Goal: Communication & Community: Answer question/provide support

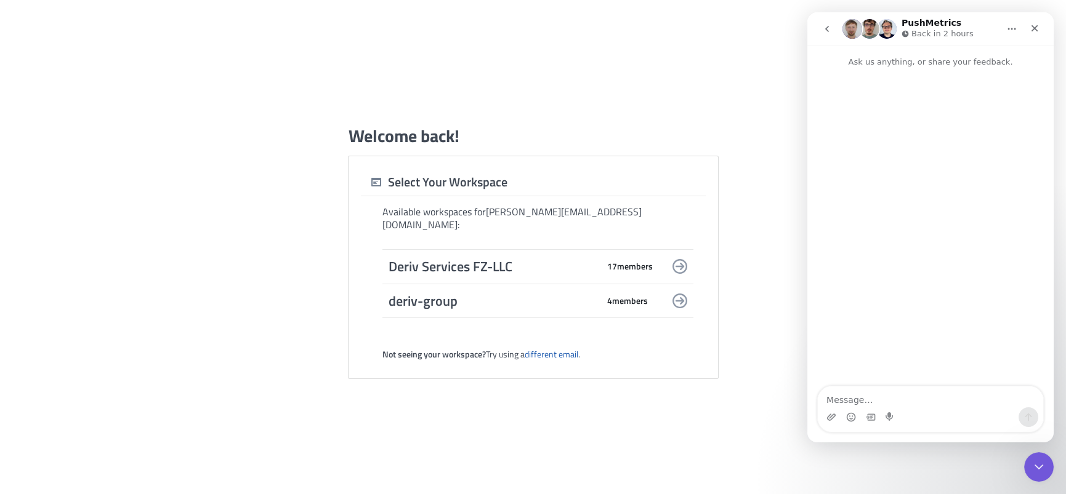
click at [1015, 28] on icon "Home" at bounding box center [1011, 29] width 10 height 10
click at [930, 235] on div "Intercom messenger" at bounding box center [930, 227] width 246 height 319
click at [526, 265] on span "Deriv Services FZ-LLC" at bounding box center [492, 266] width 209 height 17
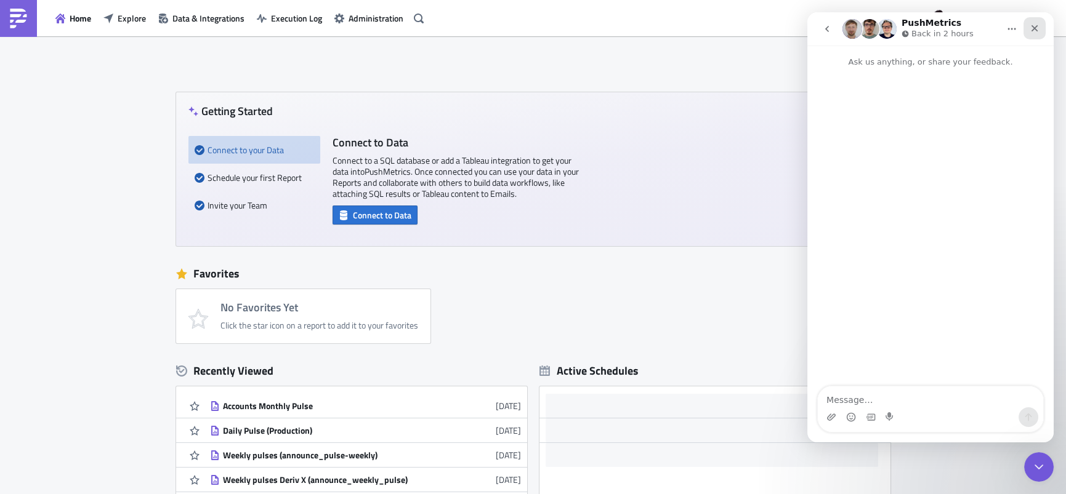
click at [1040, 28] on div "Close" at bounding box center [1034, 28] width 22 height 22
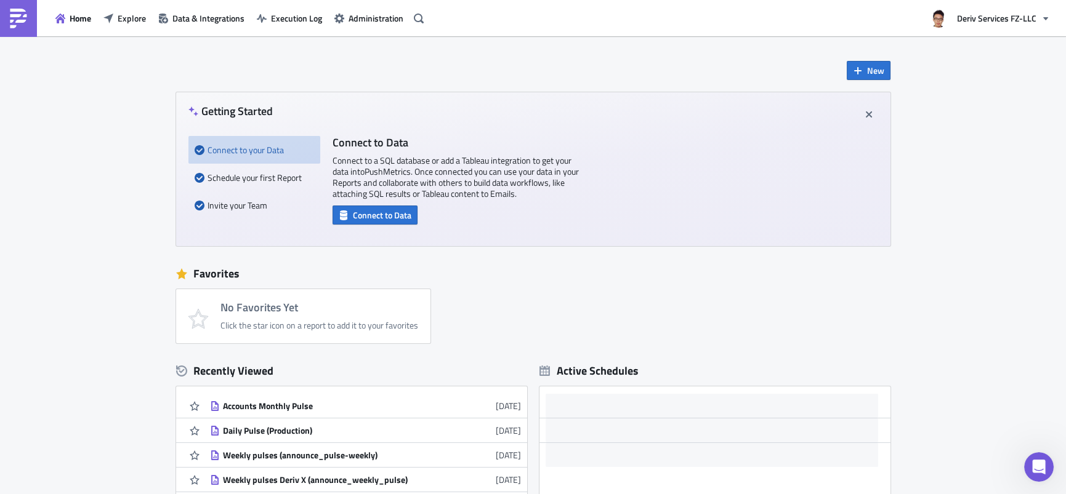
click at [971, 113] on div "New Getting Started Connect to your Data Schedule your first Report Invite your…" at bounding box center [533, 366] width 1066 height 660
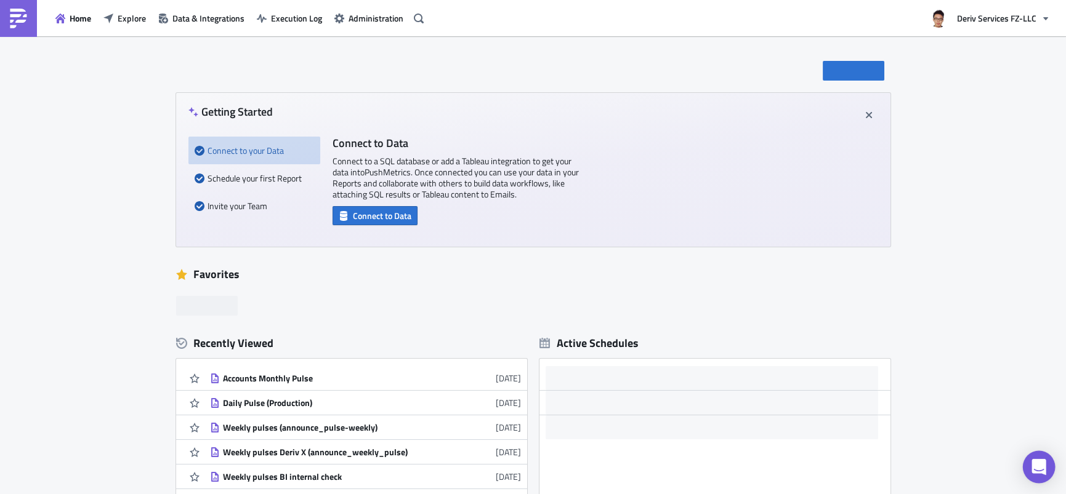
click at [1029, 474] on div "Open Intercom Messenger" at bounding box center [1038, 467] width 33 height 33
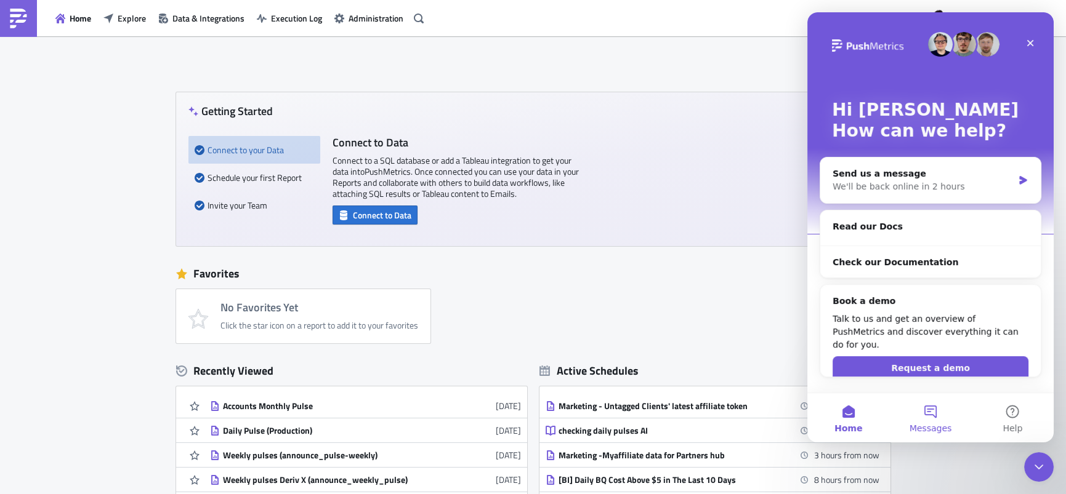
click at [925, 407] on button "Messages" at bounding box center [930, 417] width 82 height 49
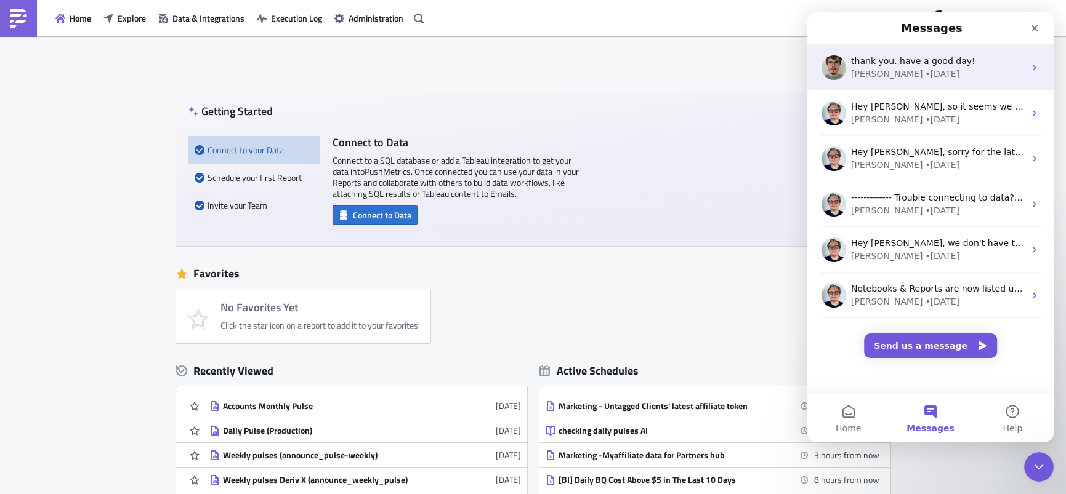
click at [976, 77] on div "[PERSON_NAME] • [DATE]" at bounding box center [938, 74] width 174 height 13
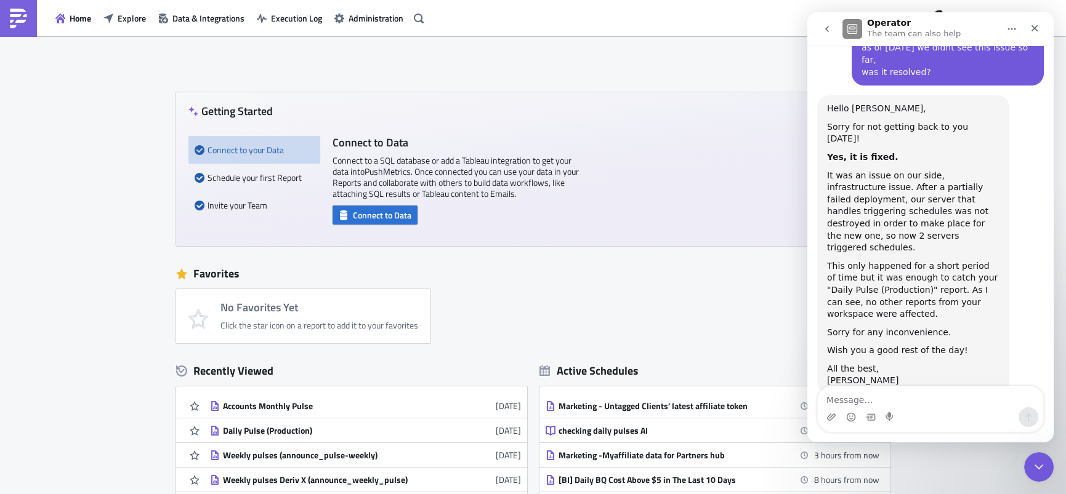
scroll to position [872, 0]
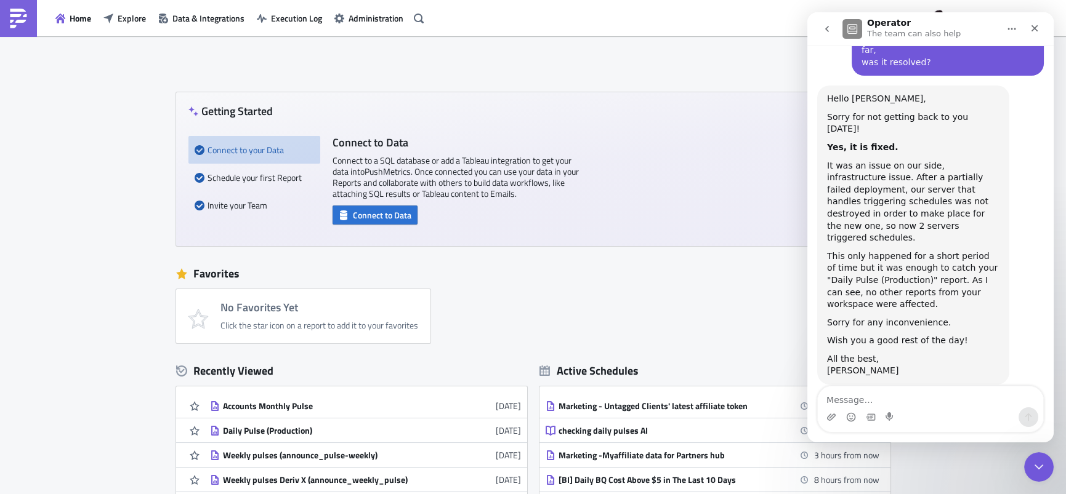
click at [825, 36] on button "go back" at bounding box center [826, 28] width 23 height 23
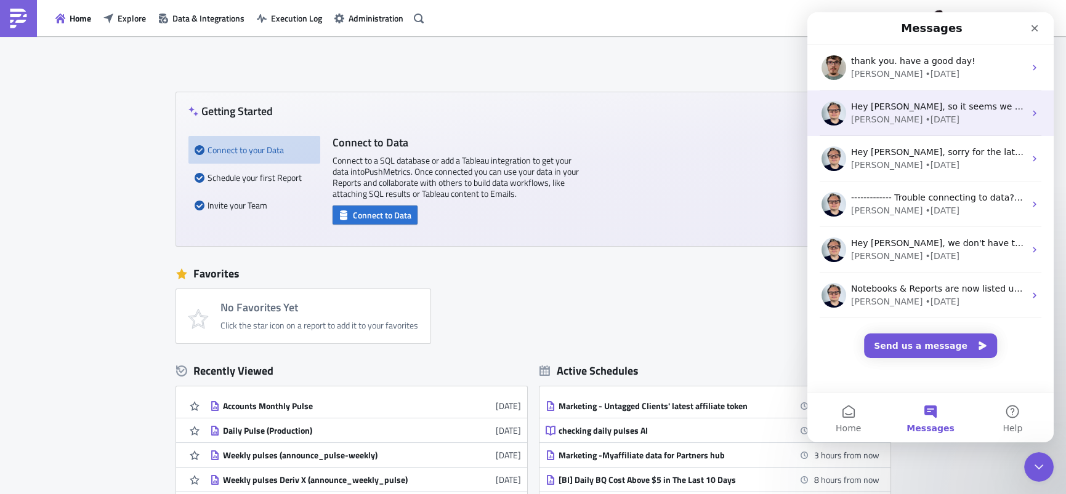
click at [925, 120] on div "[PERSON_NAME] • [DATE]" at bounding box center [938, 119] width 174 height 13
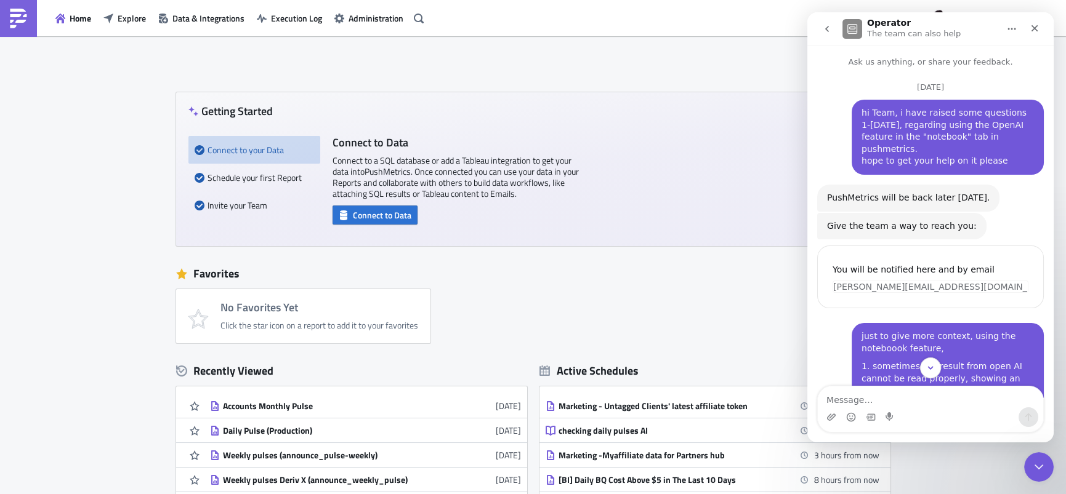
scroll to position [845, 0]
